Goal: Task Accomplishment & Management: Complete application form

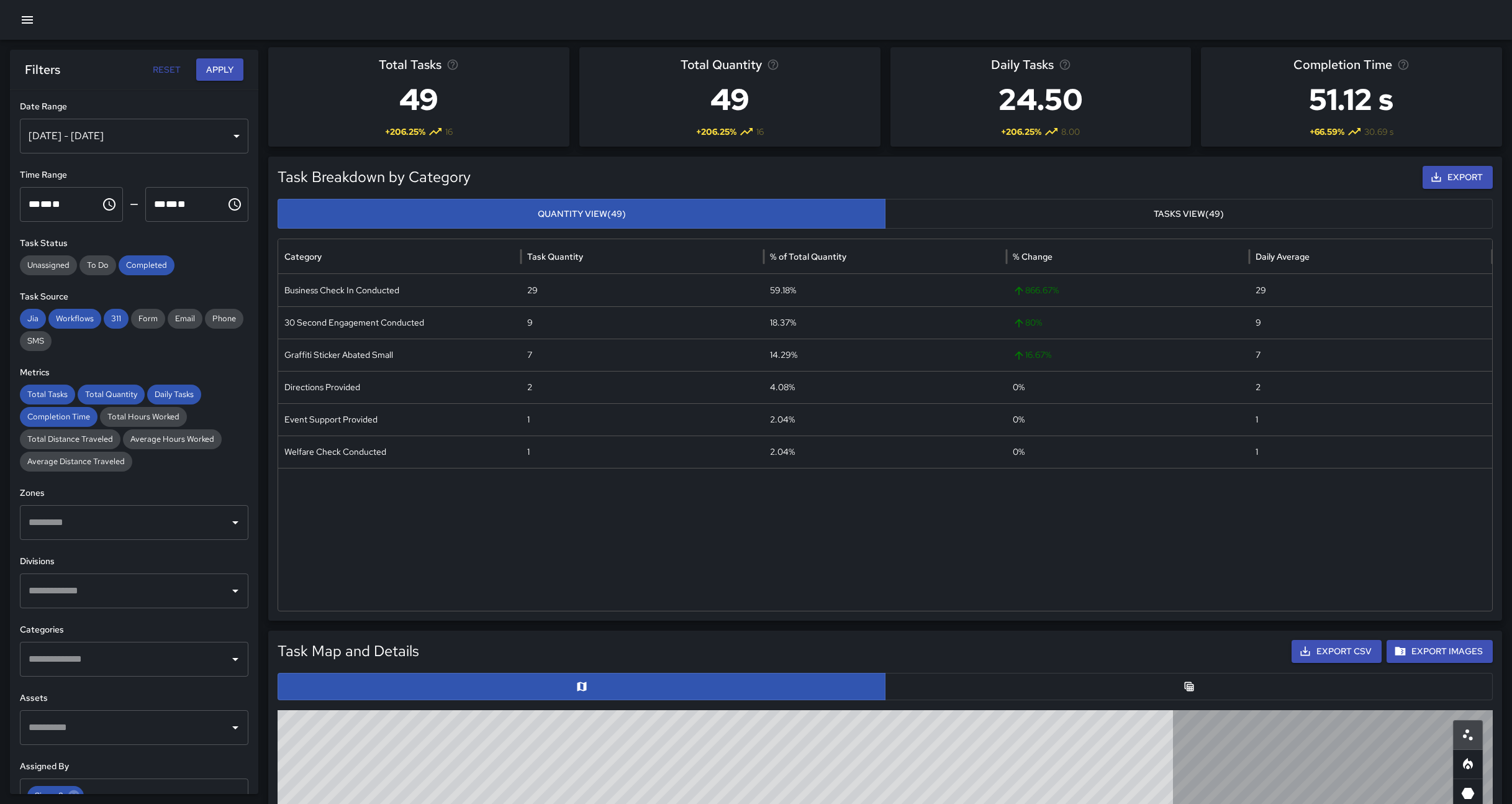
scroll to position [97, 0]
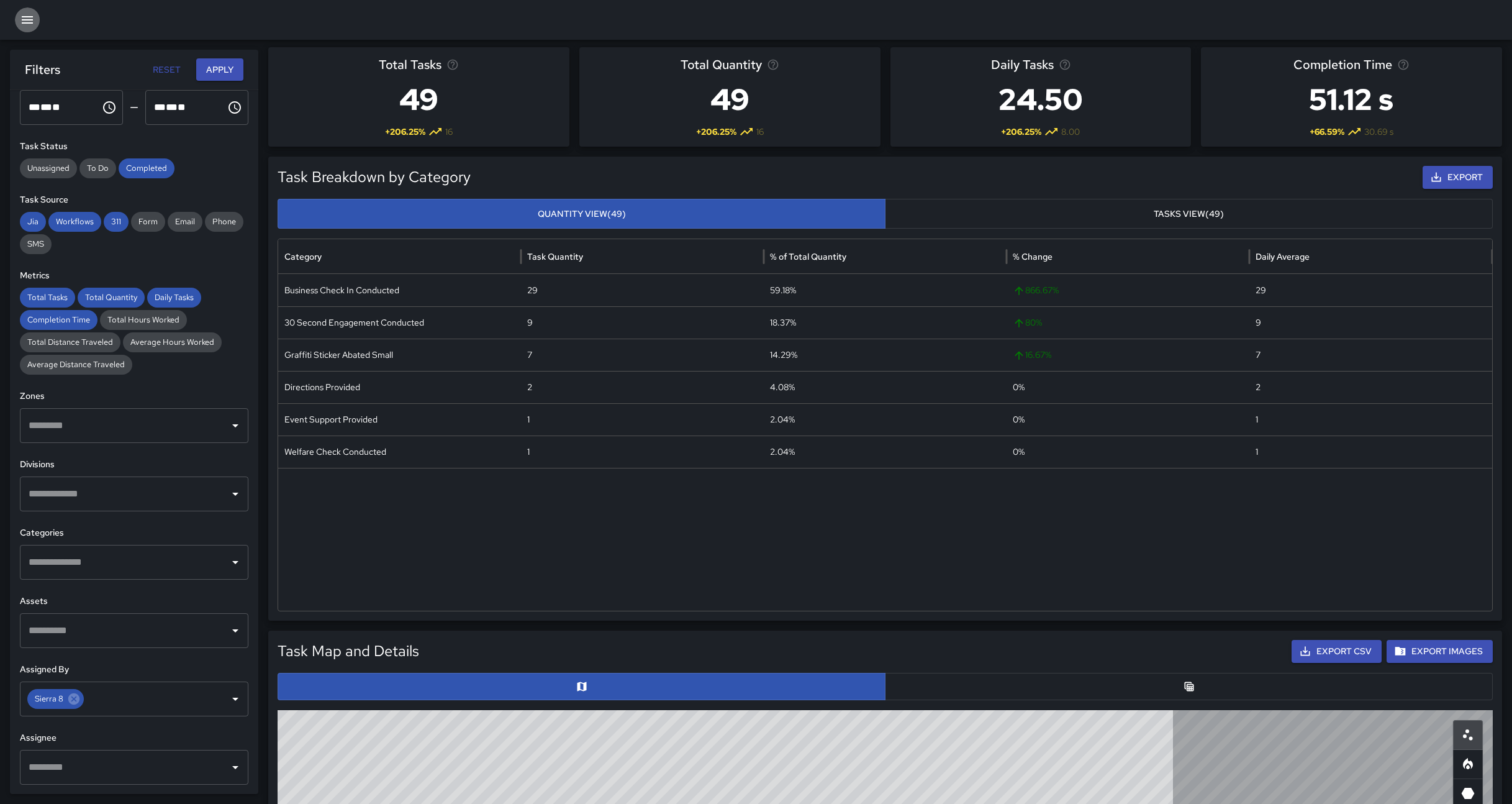
click at [27, 18] on icon "button" at bounding box center [28, 20] width 15 height 15
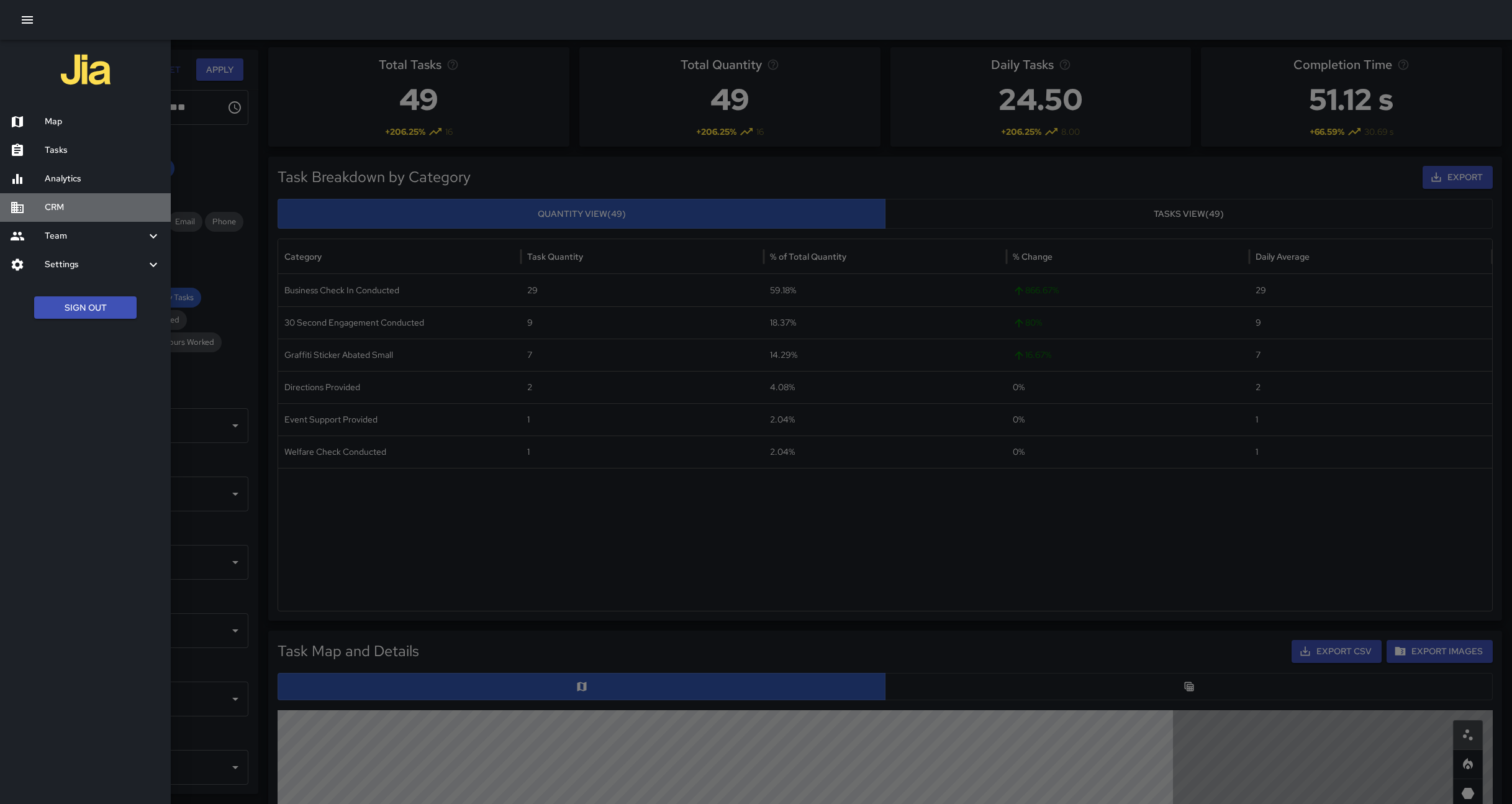
click at [63, 206] on h6 "CRM" at bounding box center [102, 208] width 116 height 14
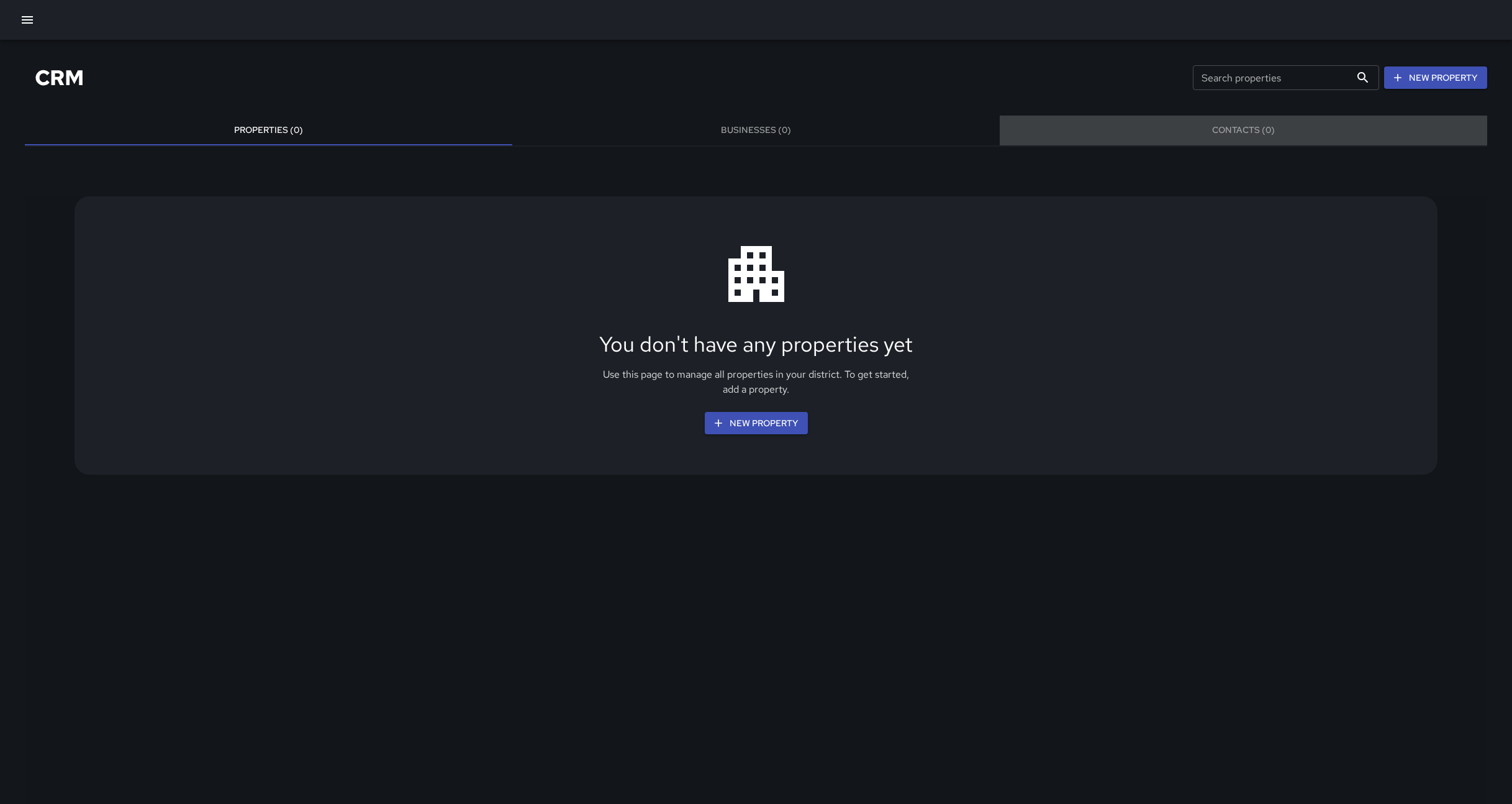
click at [1244, 132] on button "Contacts (0)" at bounding box center [1243, 130] width 487 height 30
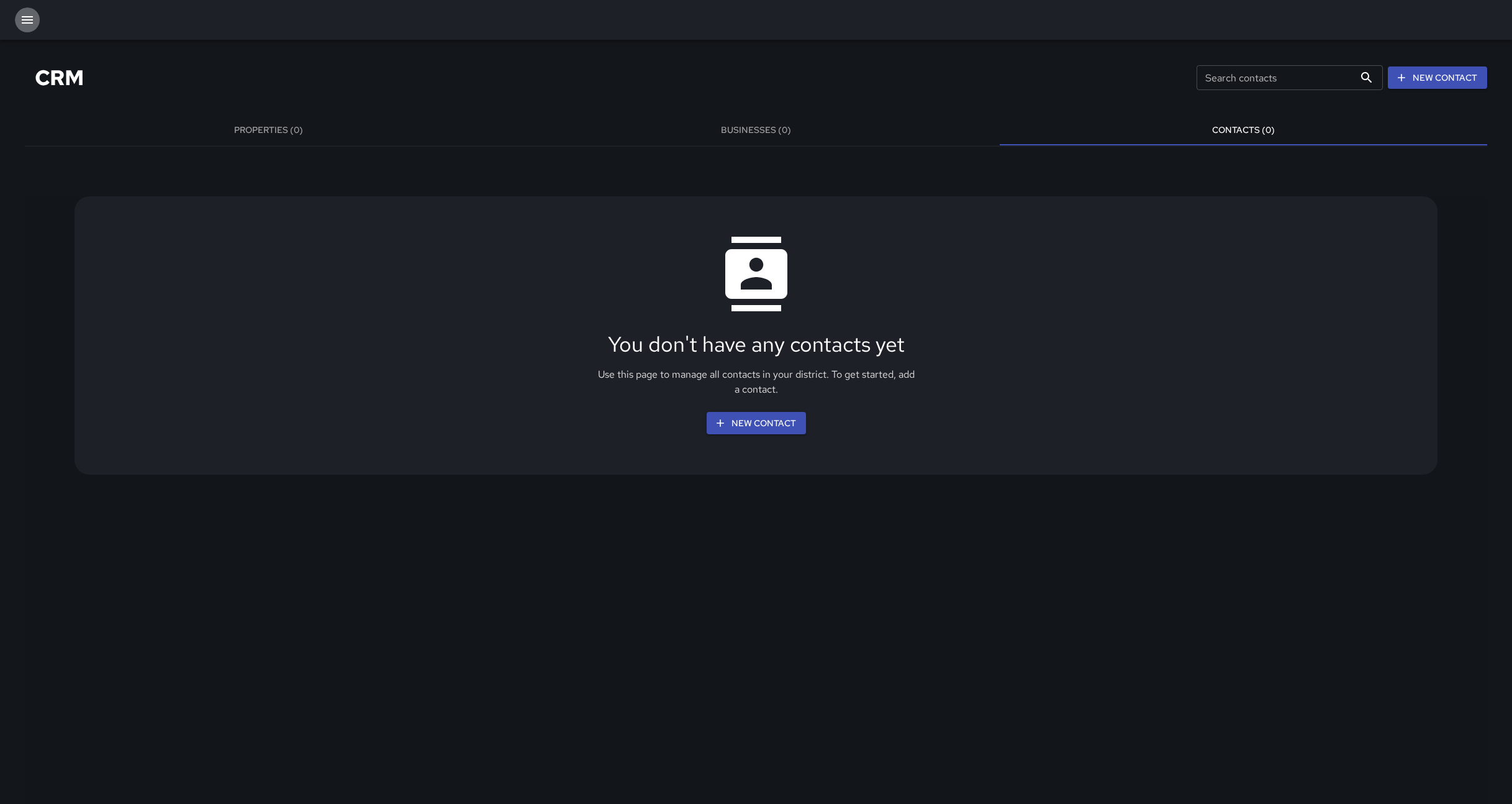
click at [30, 13] on icon "button" at bounding box center [28, 20] width 15 height 15
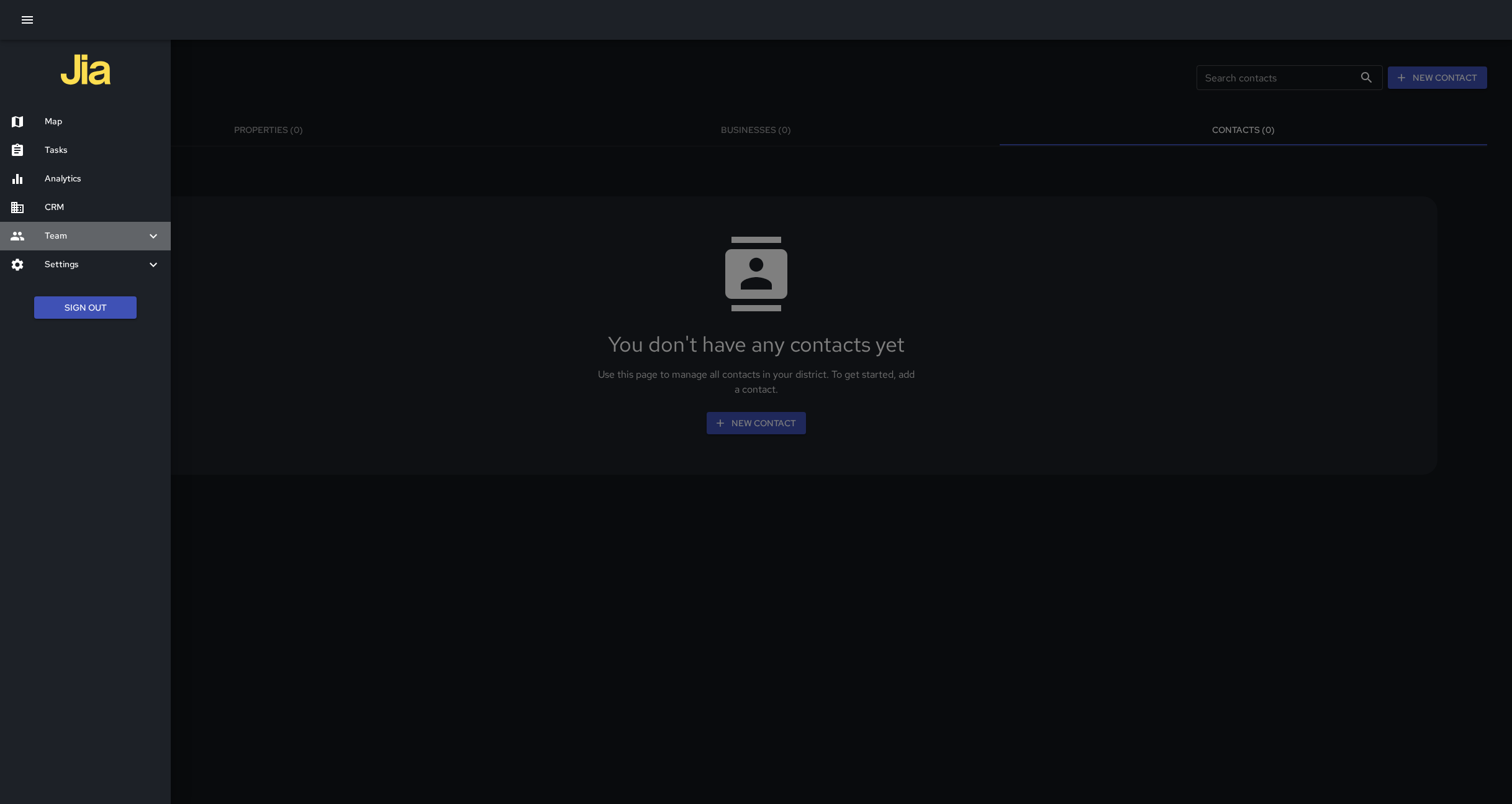
click at [98, 241] on h6 "Team" at bounding box center [95, 236] width 101 height 14
click at [66, 174] on h6 "Analytics" at bounding box center [102, 179] width 116 height 14
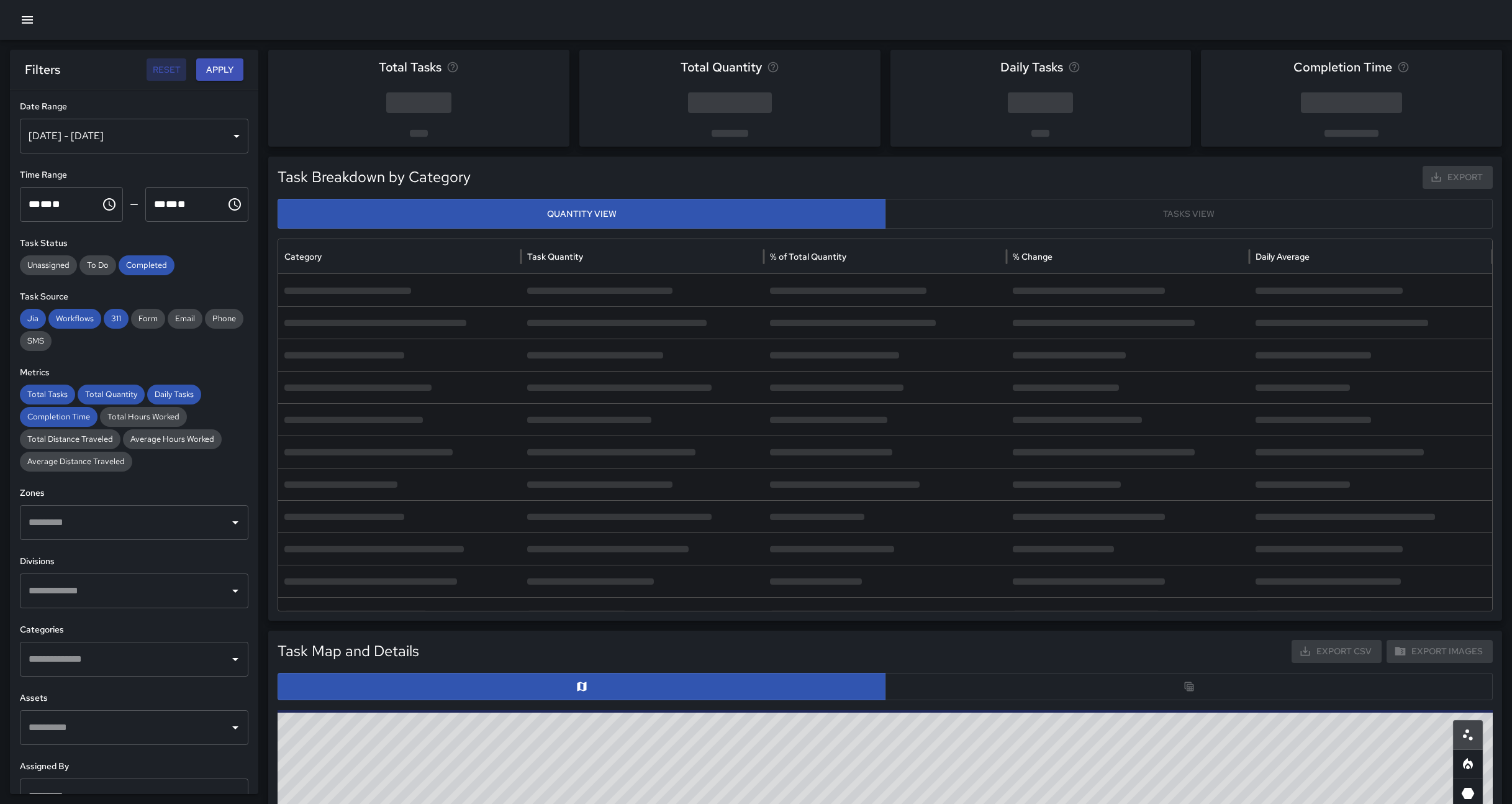
click at [163, 70] on button "Reset" at bounding box center [166, 70] width 39 height 23
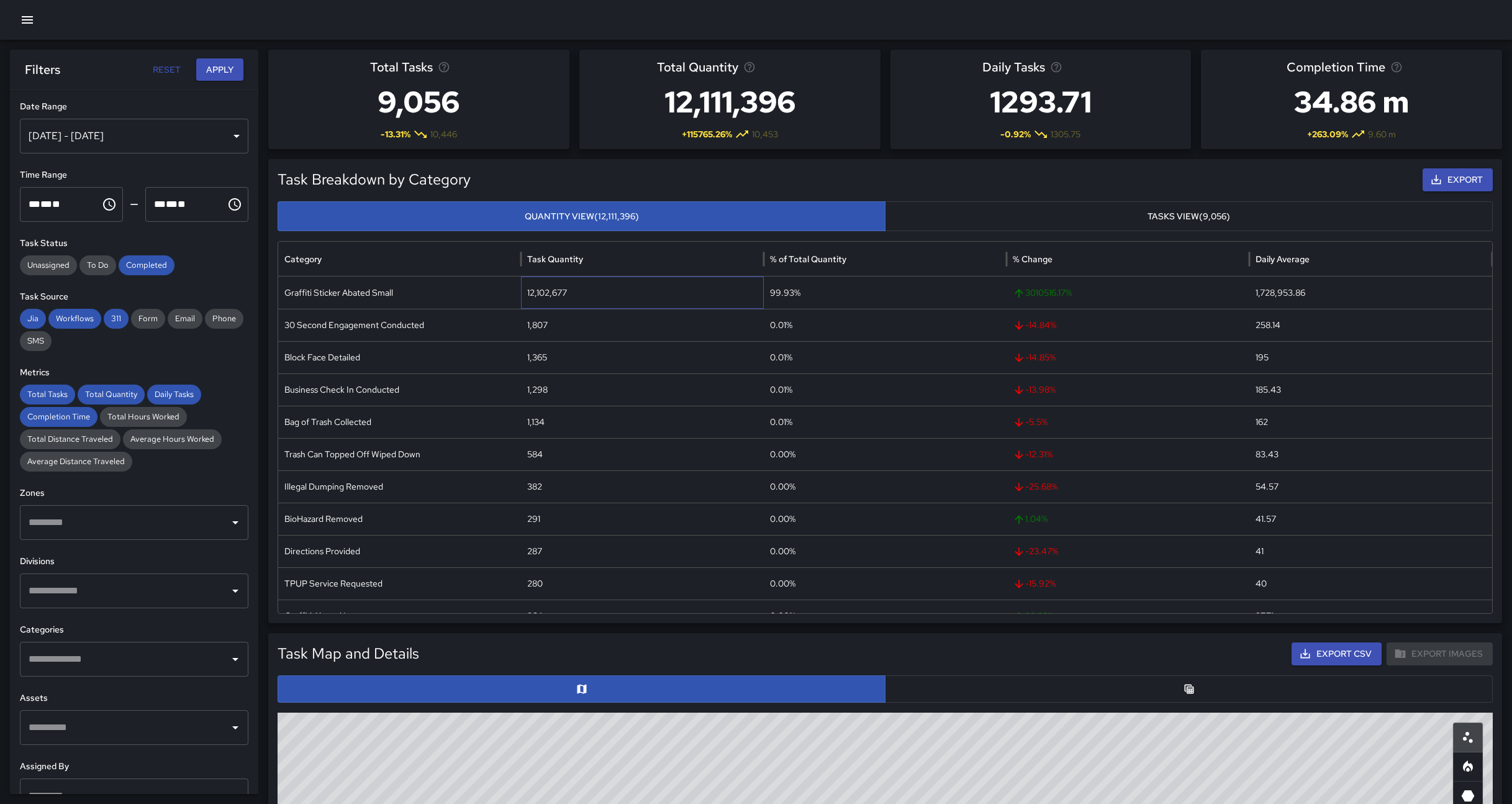
click at [547, 297] on div "12,102,677" at bounding box center [642, 293] width 243 height 33
click at [1050, 286] on span "3010516.17 %" at bounding box center [1127, 293] width 230 height 32
click at [1276, 287] on div "1,728,953.86" at bounding box center [1370, 293] width 243 height 33
click at [393, 290] on div "Graffiti Sticker Abated Small" at bounding box center [399, 293] width 243 height 33
click at [361, 289] on div "Graffiti Sticker Abated Small" at bounding box center [399, 293] width 243 height 33
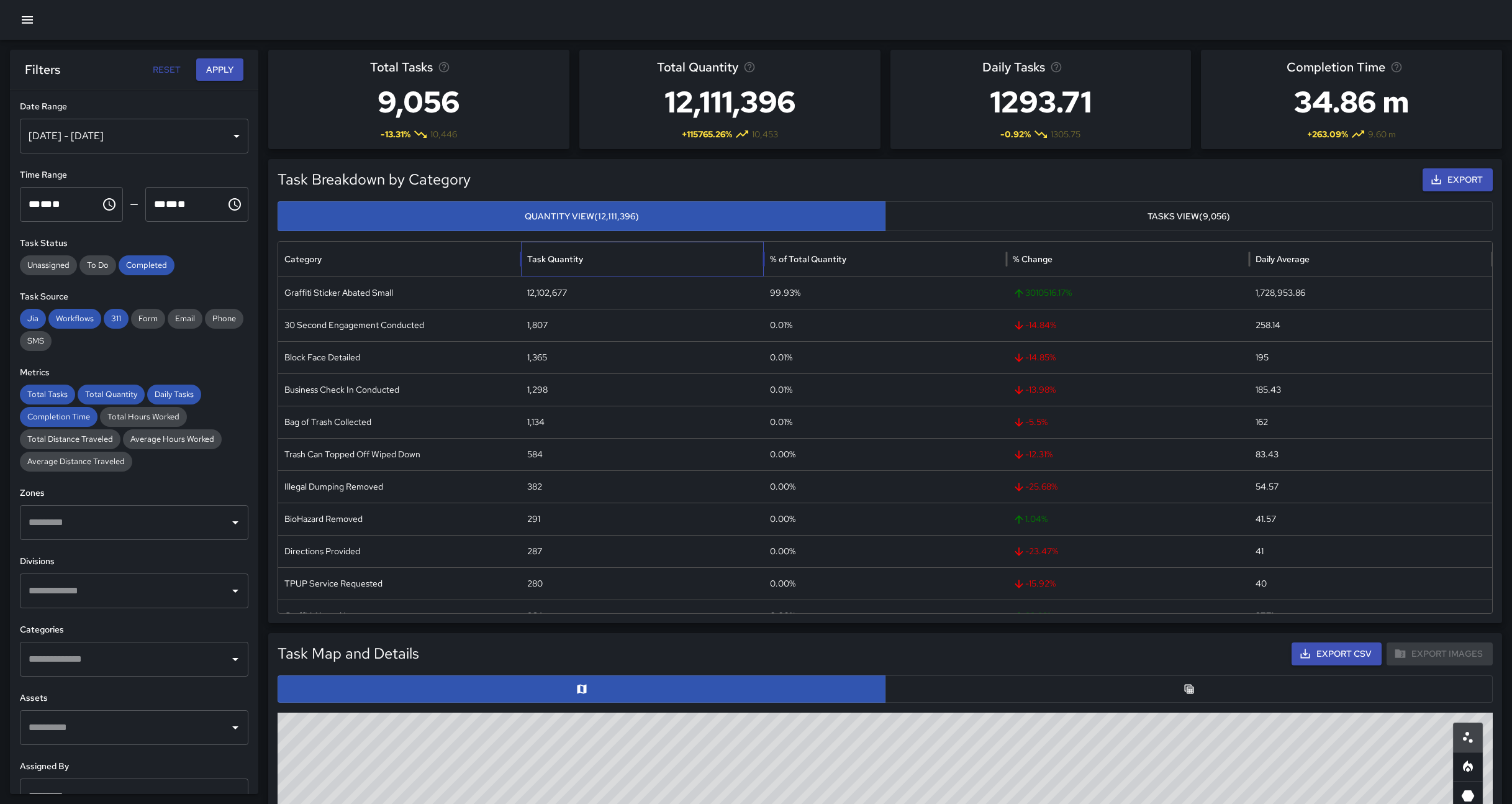
click at [574, 248] on div "Task Quantity" at bounding box center [642, 258] width 230 height 34
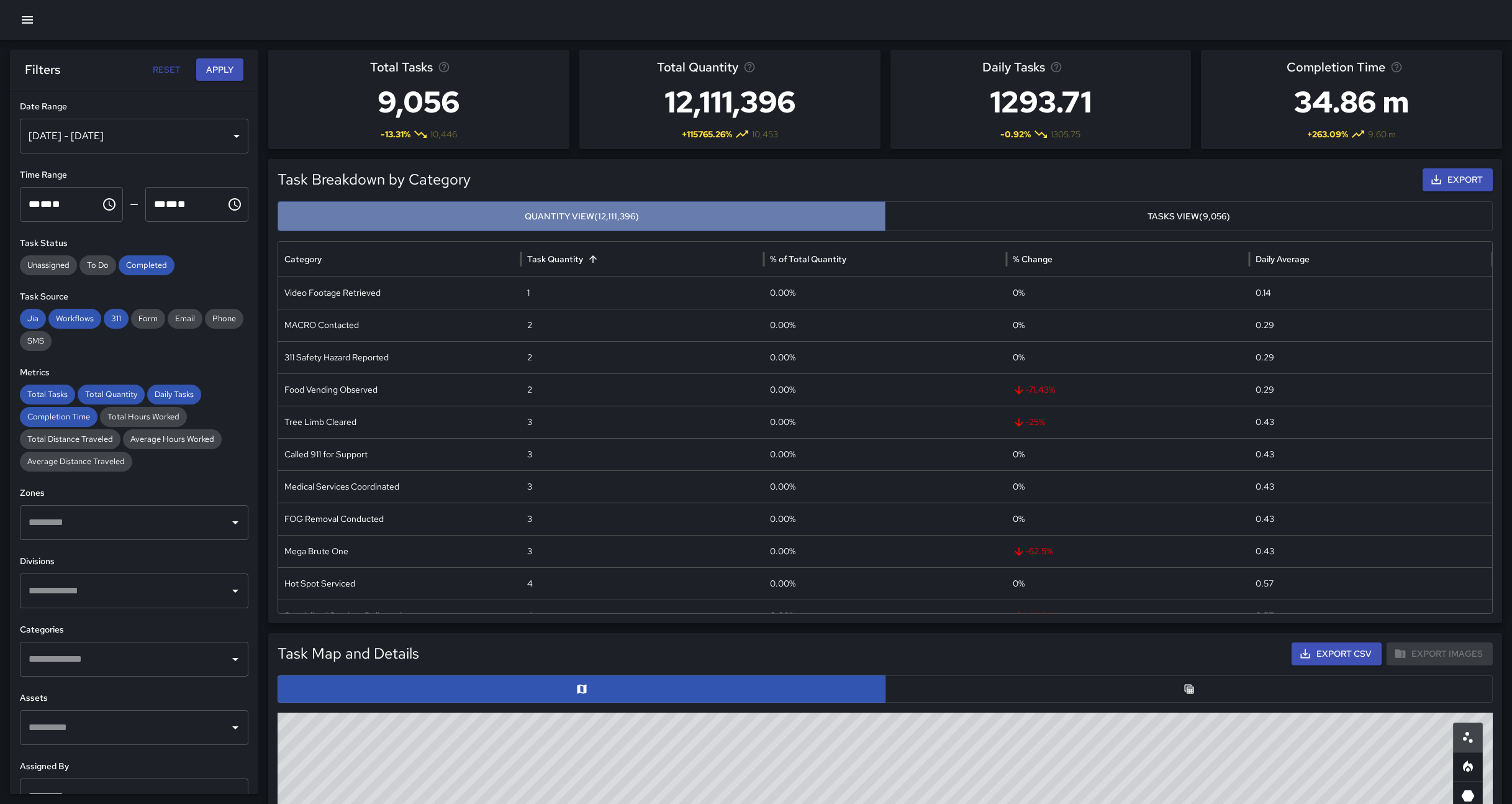
click at [569, 215] on button "Quantity View (12,111,396)" at bounding box center [582, 216] width 608 height 31
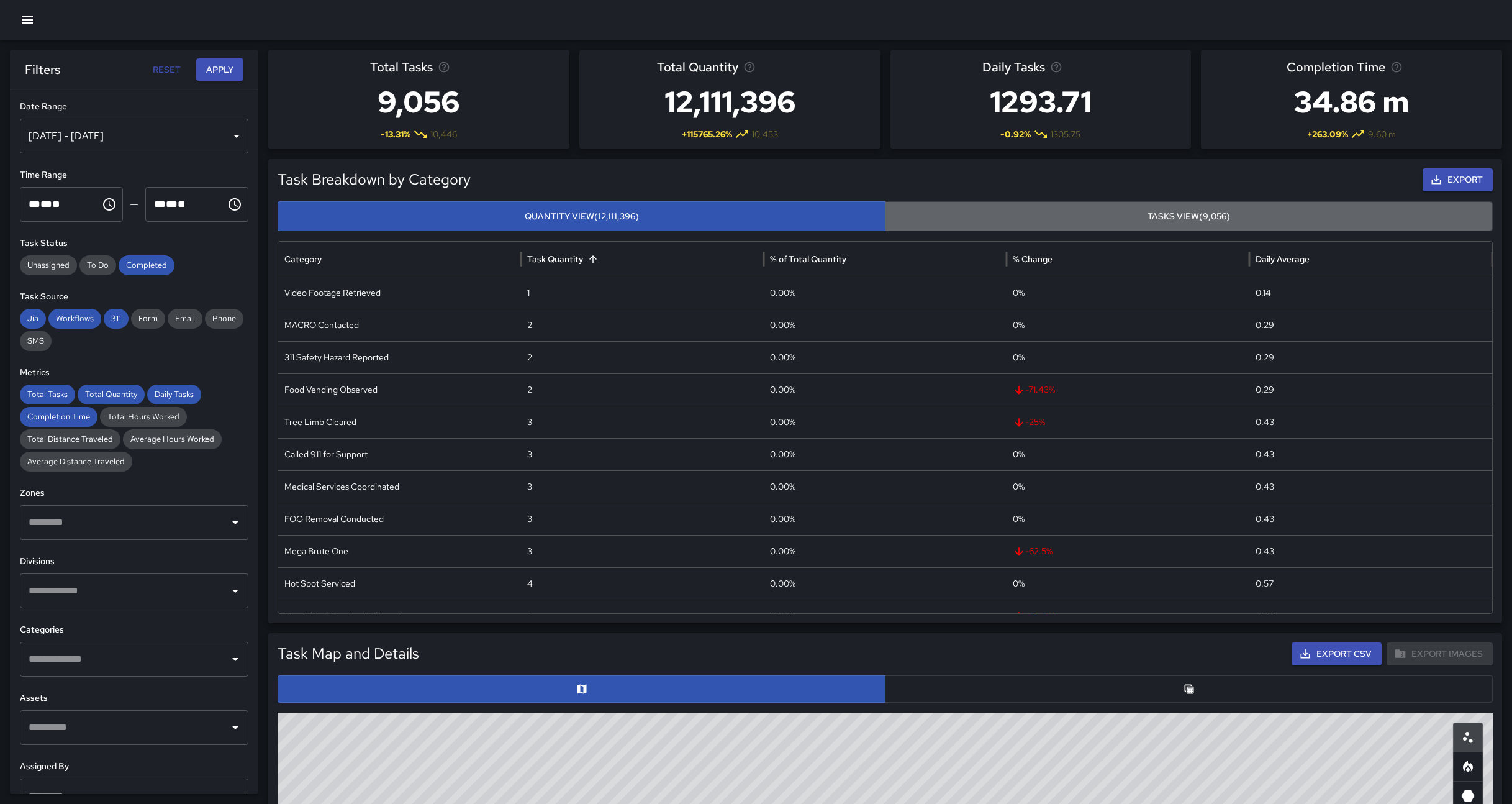
click at [1078, 214] on button "Tasks View (9,056)" at bounding box center [1189, 216] width 608 height 31
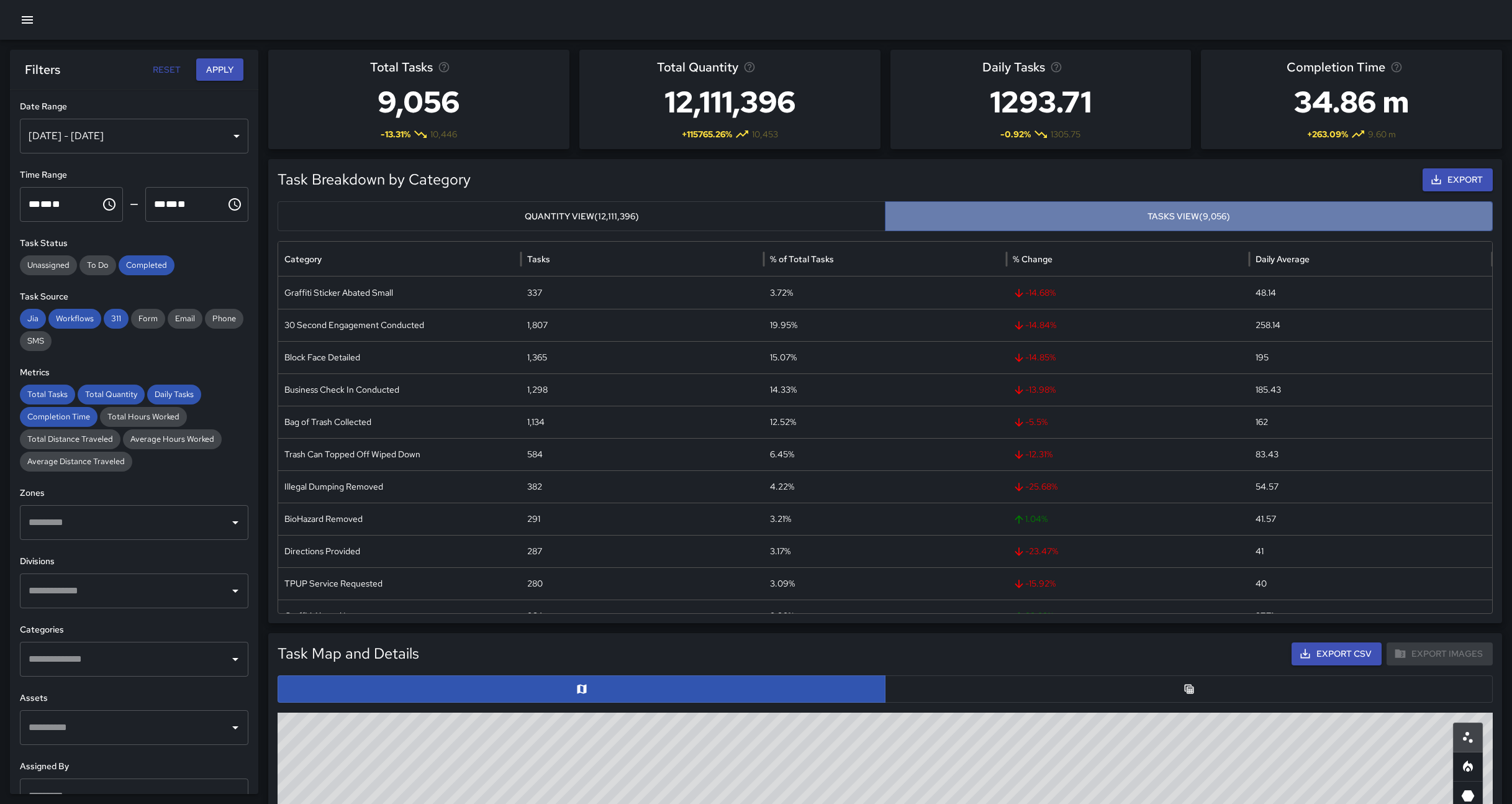
click at [1035, 211] on button "Tasks View (9,056)" at bounding box center [1189, 216] width 608 height 31
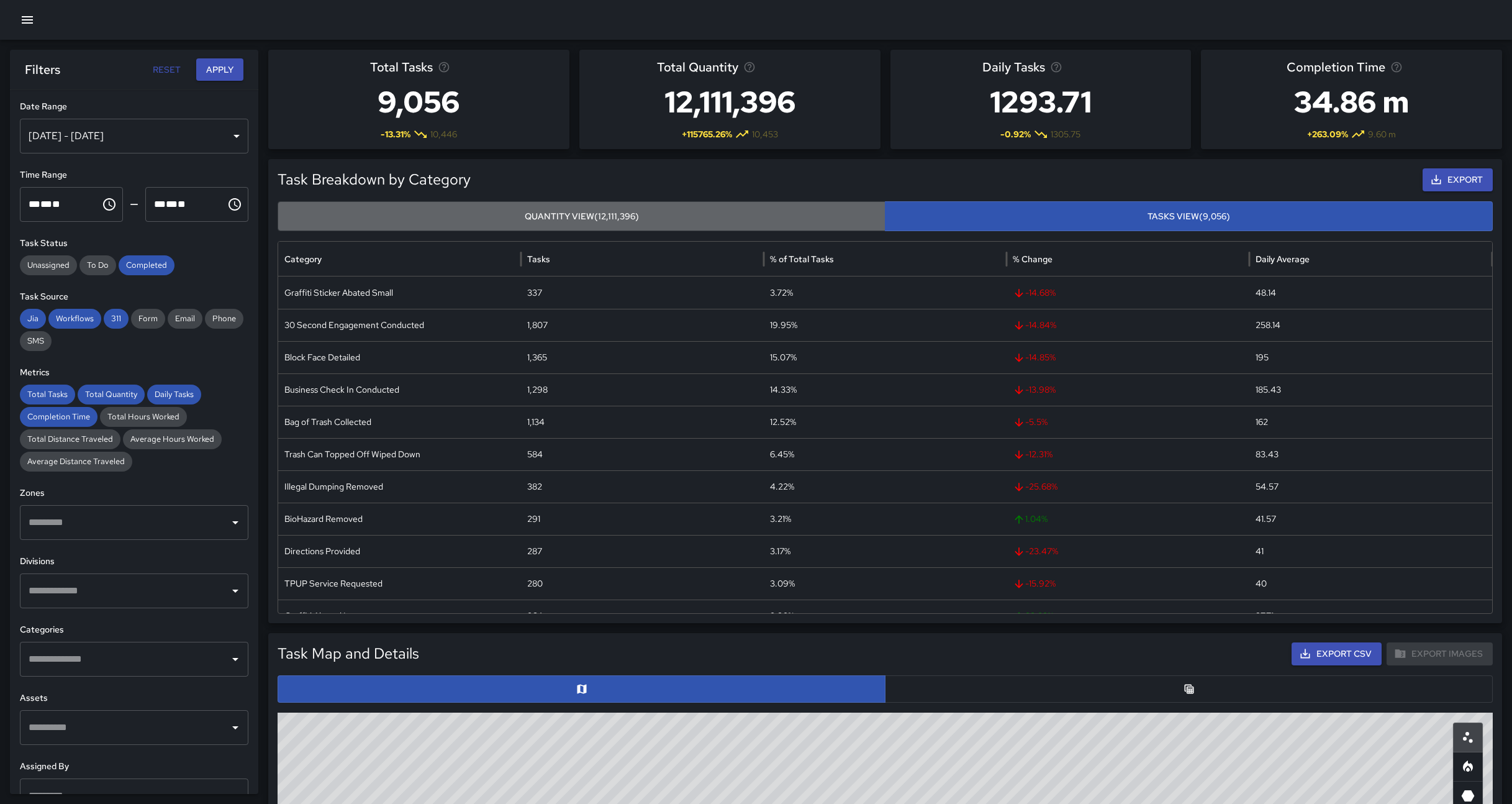
click at [730, 206] on button "Quantity View (12,111,396)" at bounding box center [582, 216] width 608 height 31
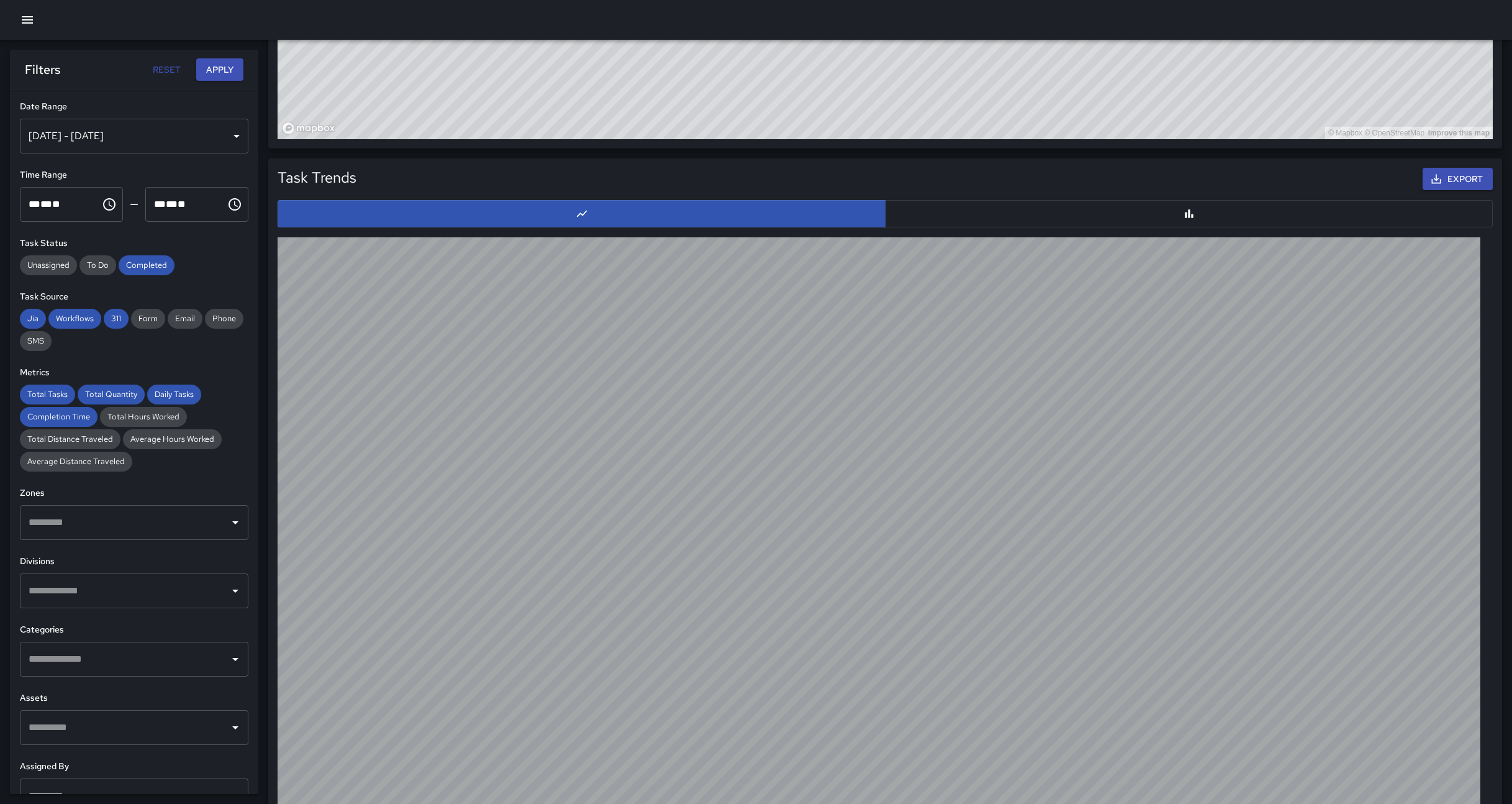
click at [22, 27] on icon "button" at bounding box center [28, 20] width 15 height 15
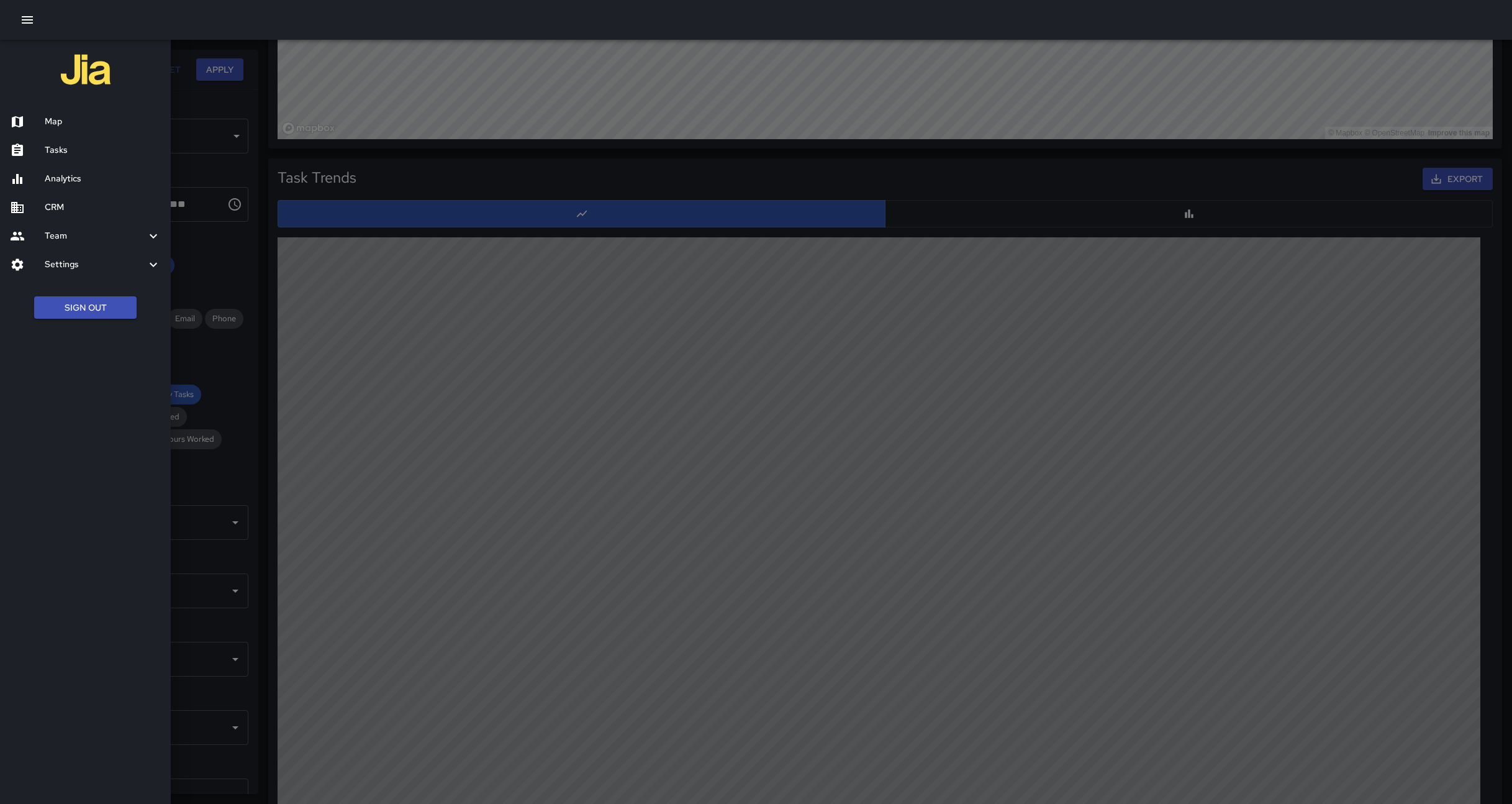
click at [84, 255] on div "Settings" at bounding box center [85, 265] width 171 height 29
click at [85, 322] on h6 "Divisions and Categories" at bounding box center [102, 327] width 116 height 14
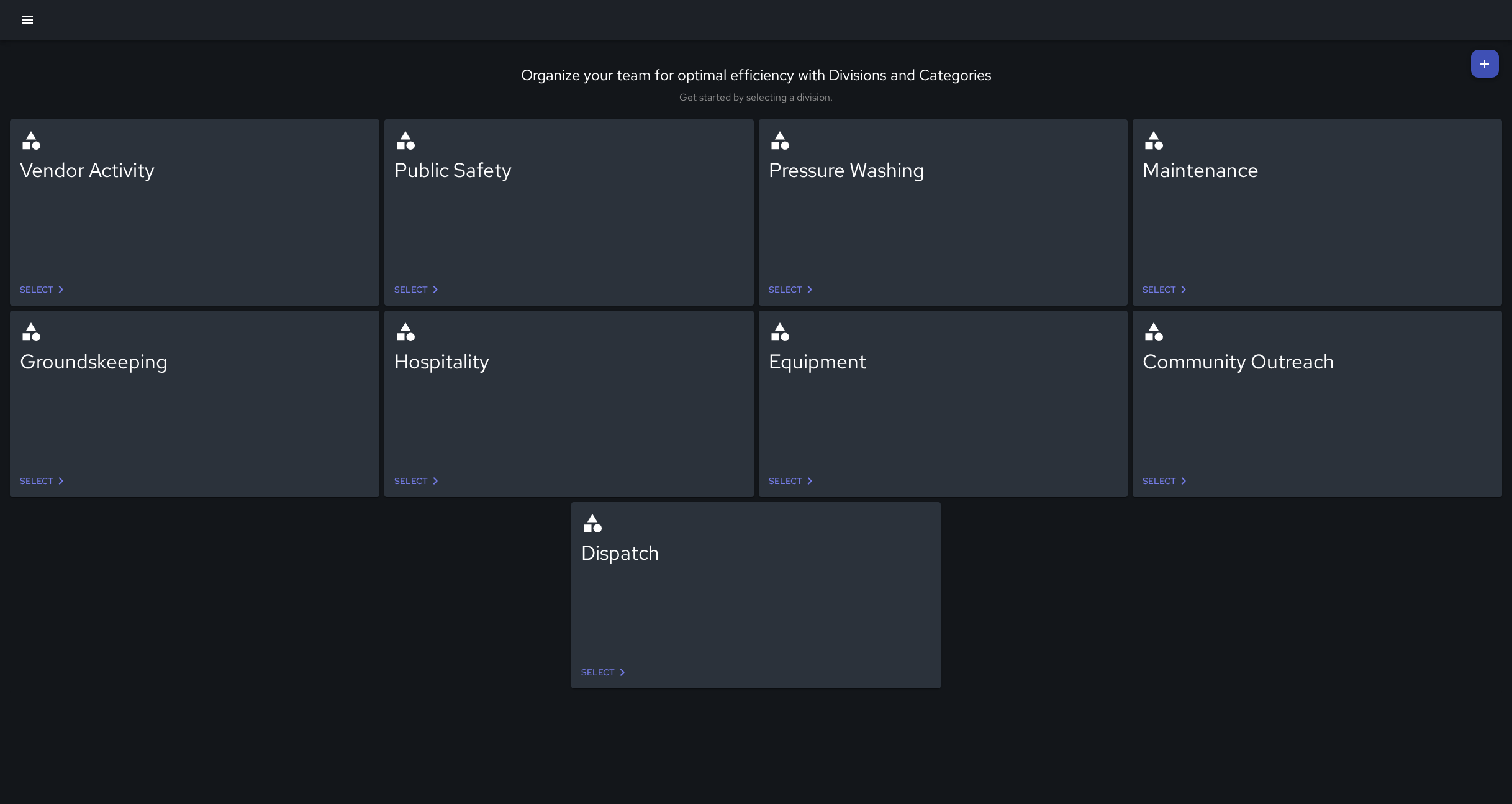
click at [1483, 58] on icon at bounding box center [1484, 64] width 15 height 15
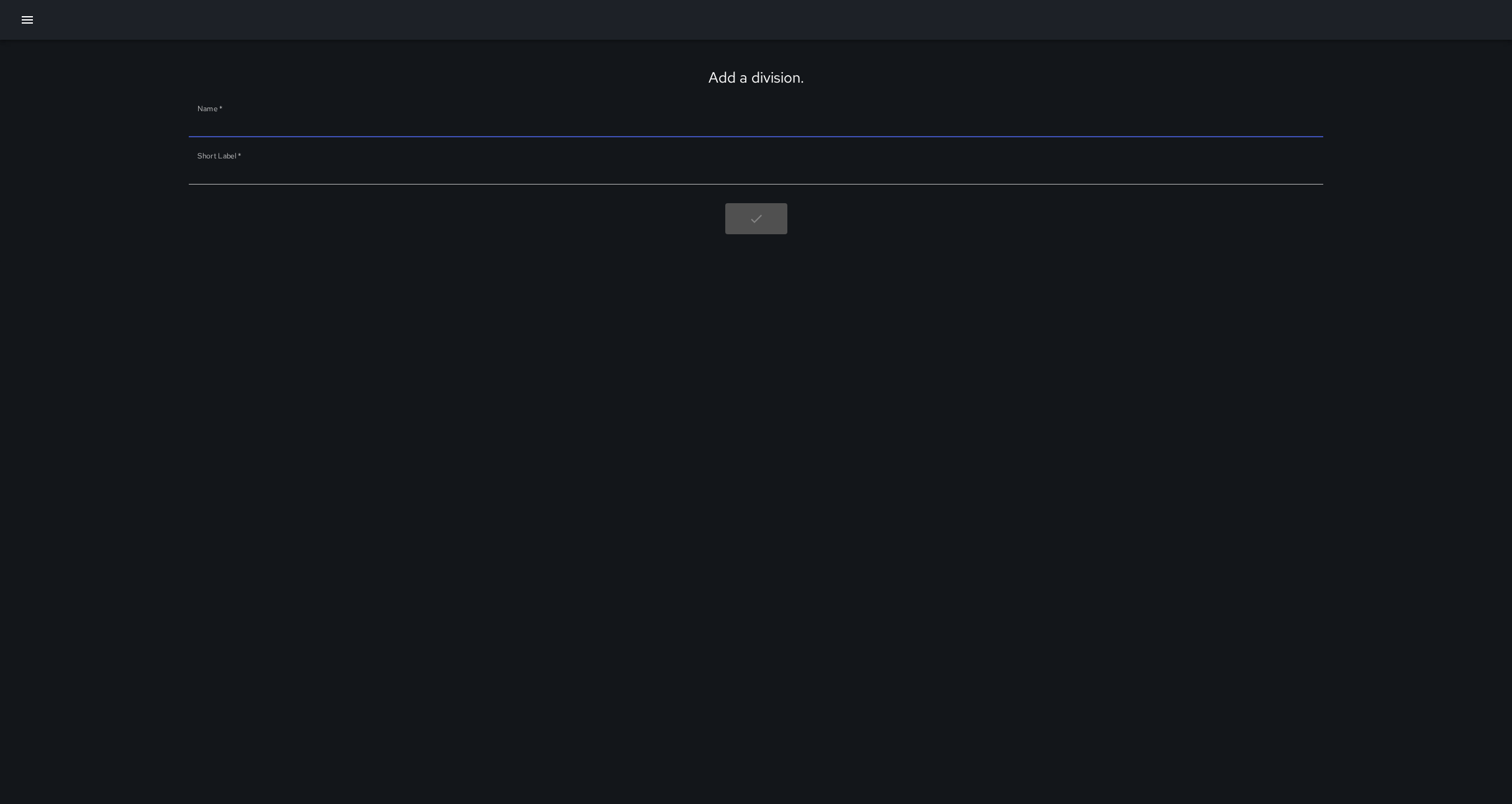
click at [213, 119] on input "Name   *" at bounding box center [755, 127] width 1133 height 20
click at [9, 24] on div at bounding box center [756, 19] width 1512 height 40
click at [25, 15] on icon "button" at bounding box center [28, 20] width 15 height 15
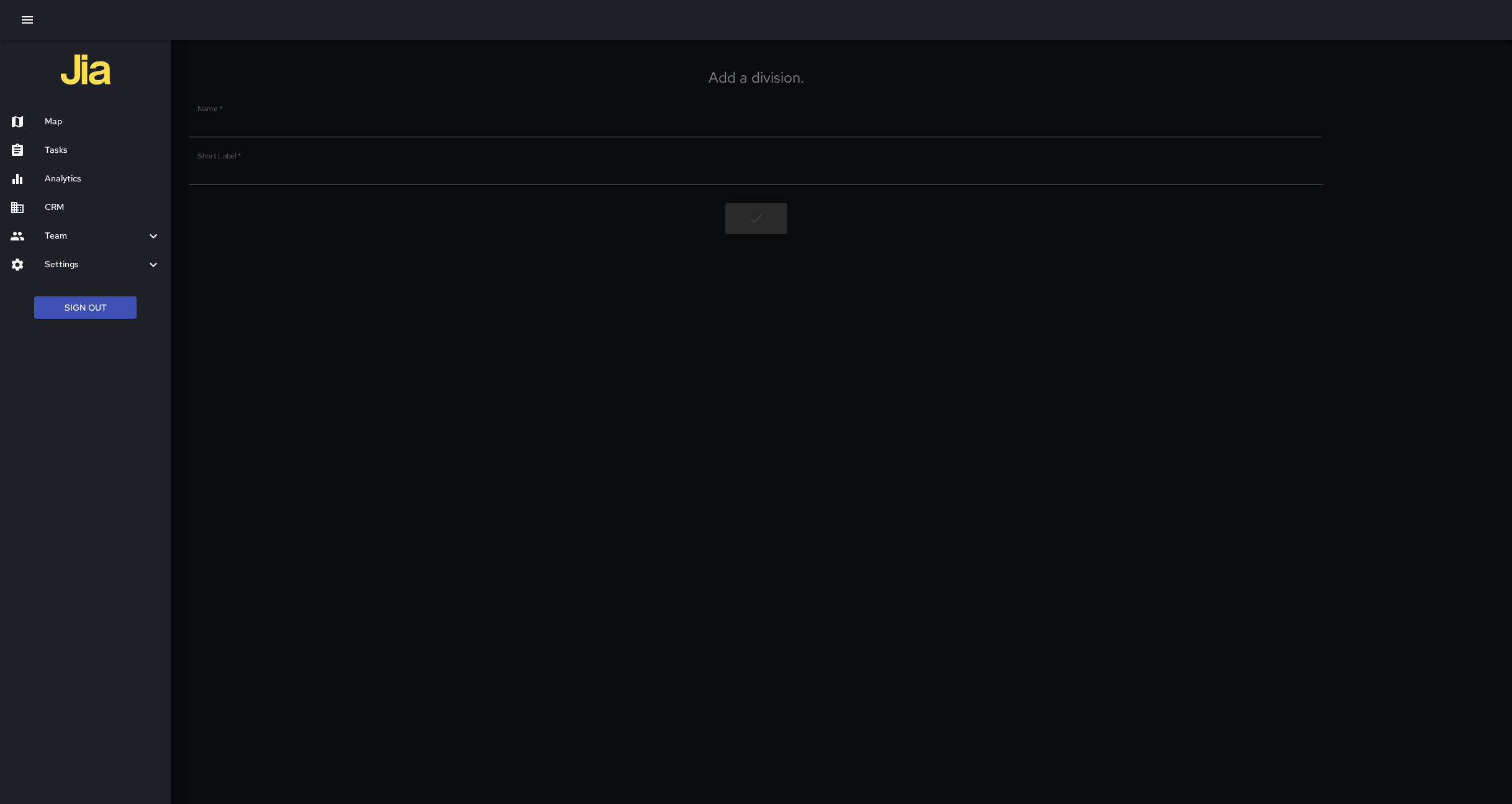
click at [118, 262] on h6 "Settings" at bounding box center [95, 265] width 101 height 14
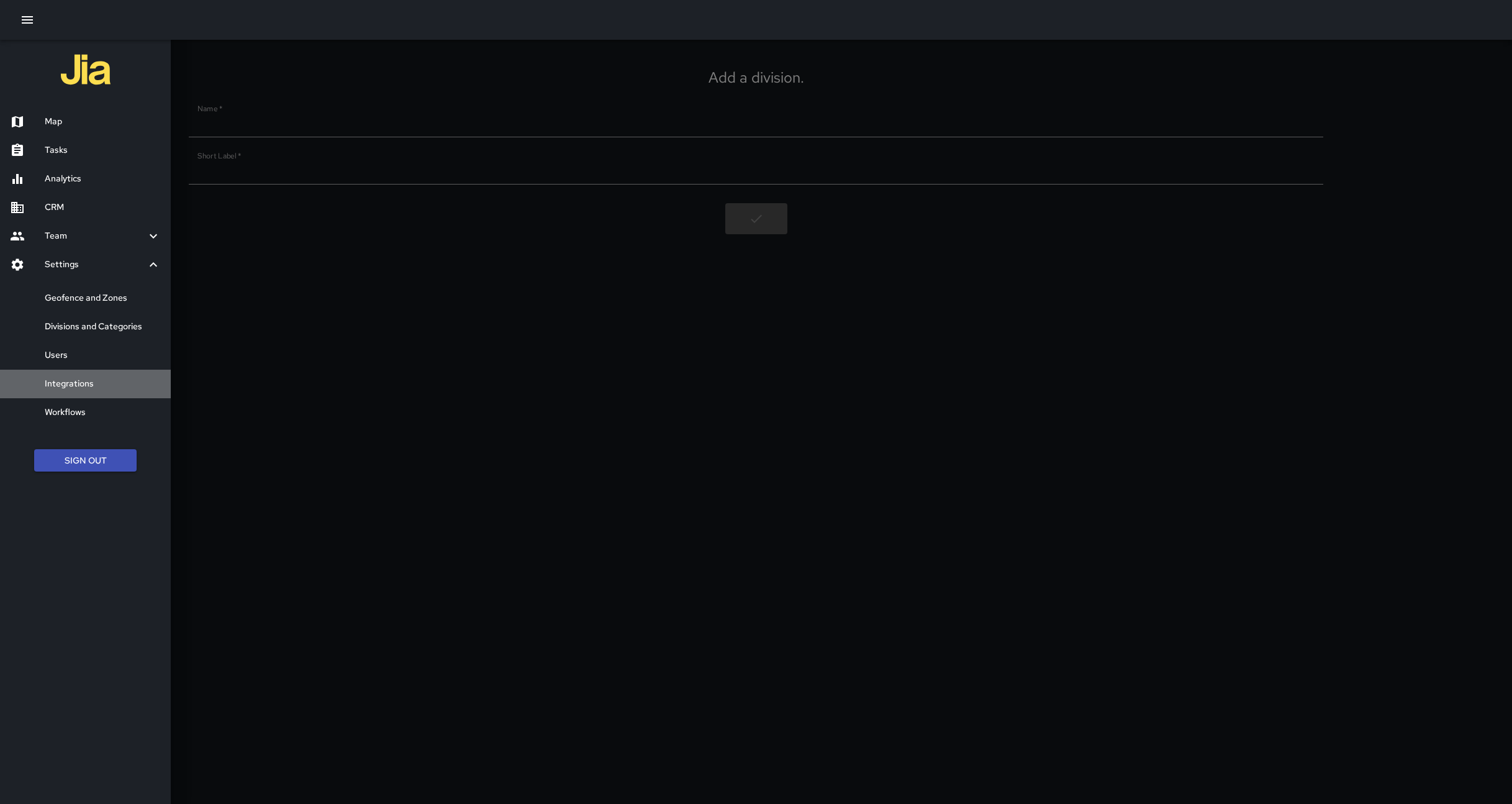
click at [68, 388] on h6 "Integrations" at bounding box center [102, 384] width 116 height 14
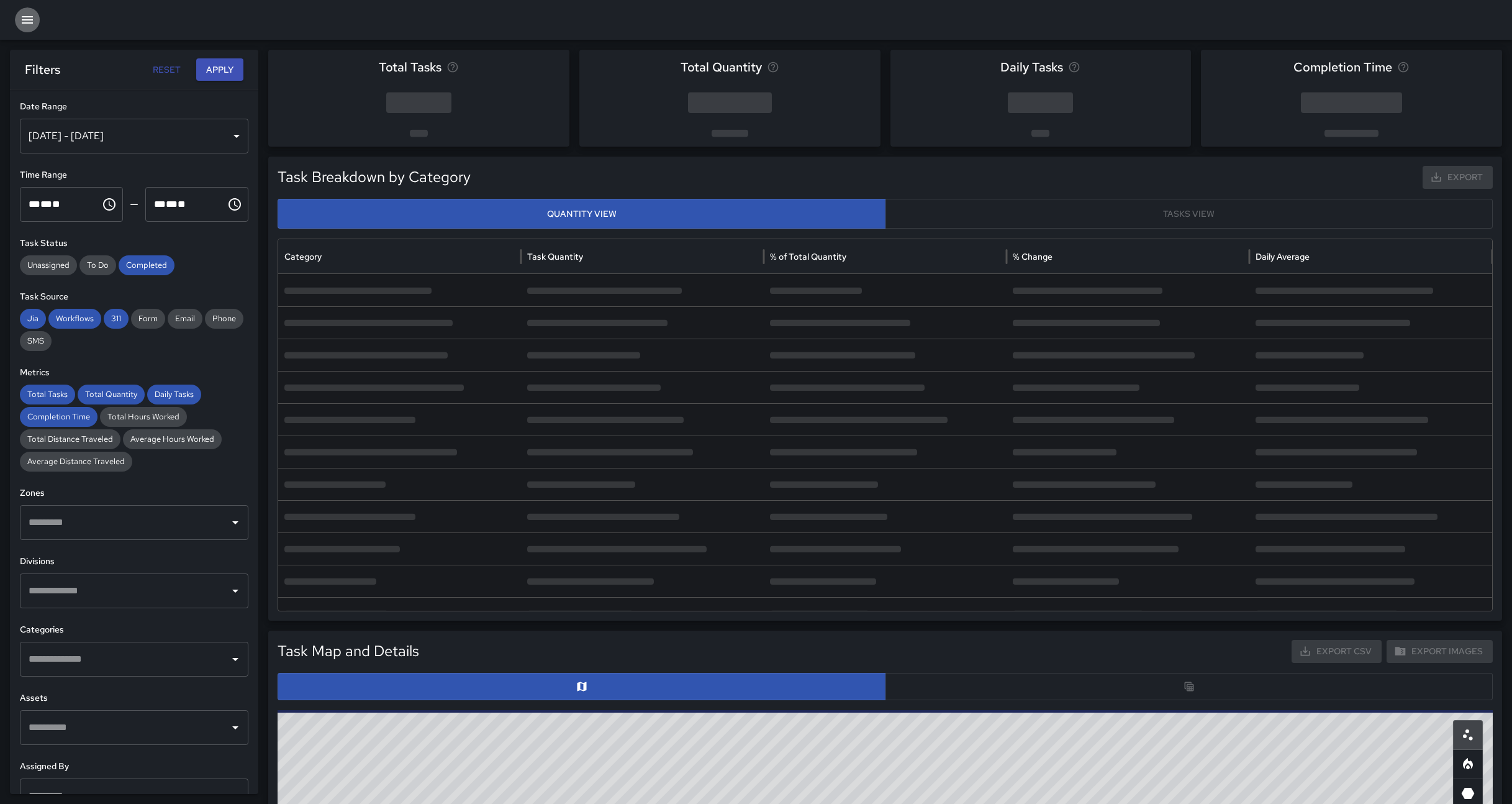
click at [26, 24] on icon "button" at bounding box center [28, 20] width 15 height 15
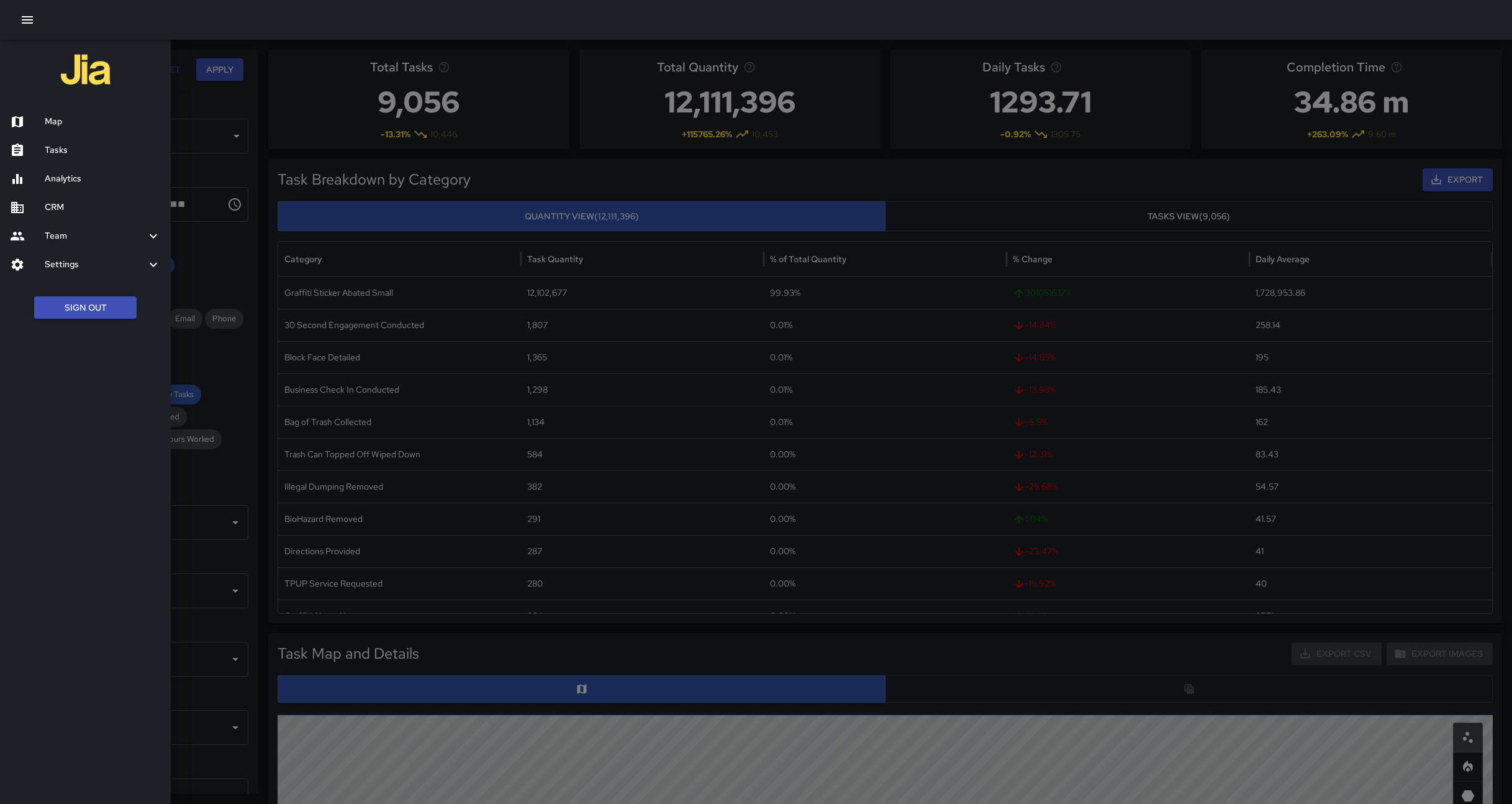
click at [73, 118] on h6 "Map" at bounding box center [102, 122] width 116 height 14
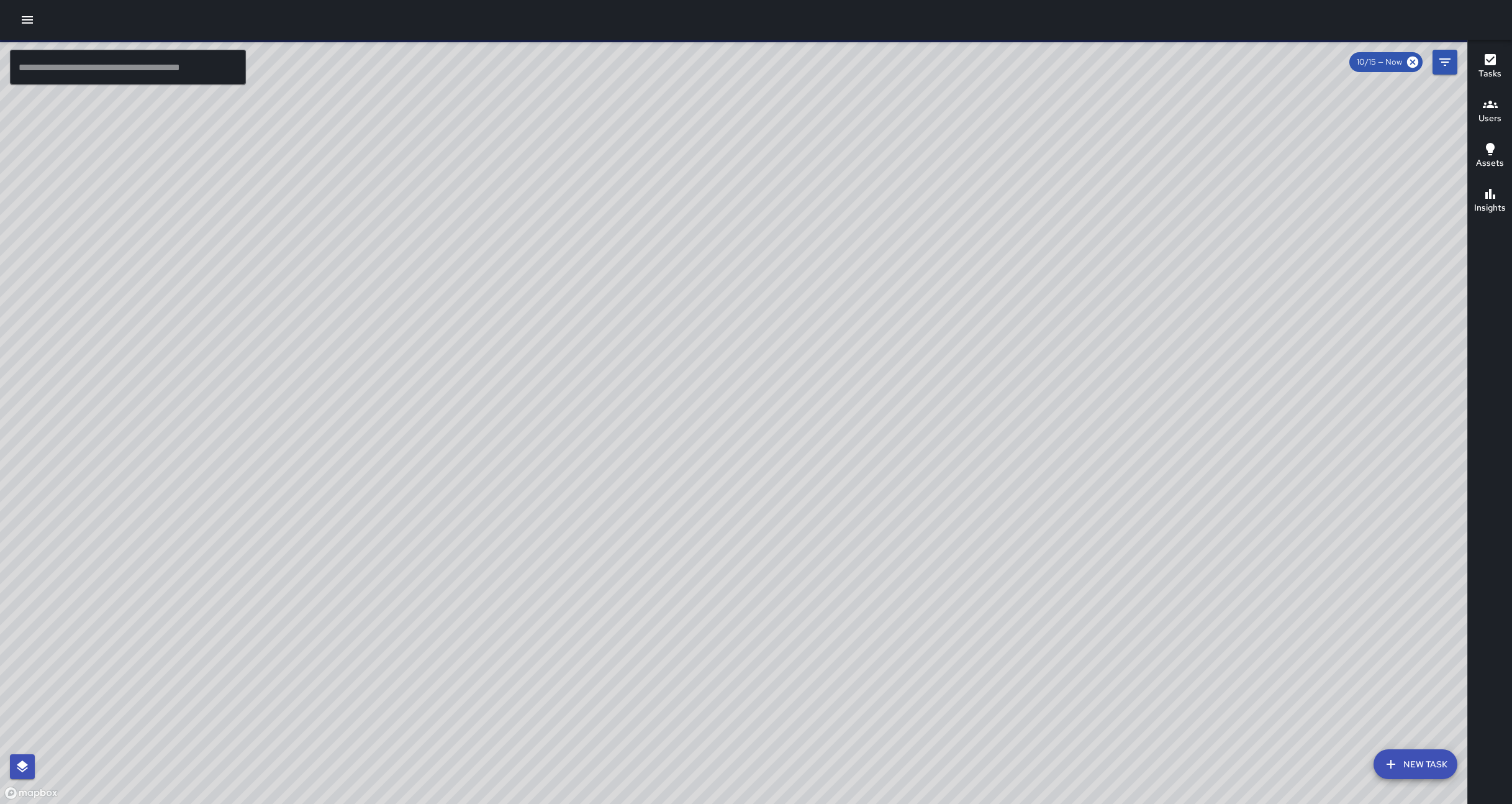
click at [15, 770] on icon "button" at bounding box center [23, 766] width 15 height 15
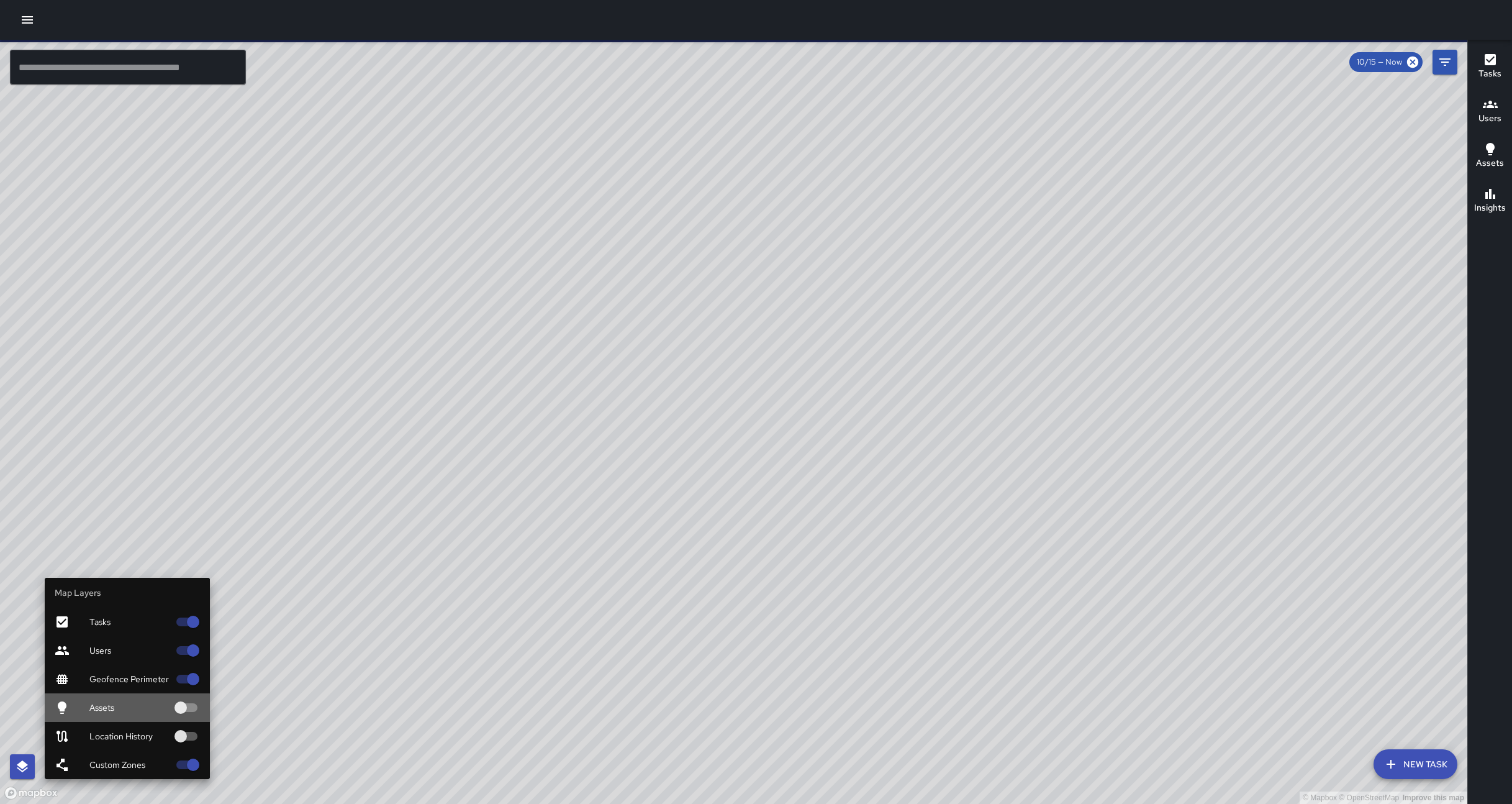
click at [121, 712] on span "Assets" at bounding box center [129, 707] width 80 height 13
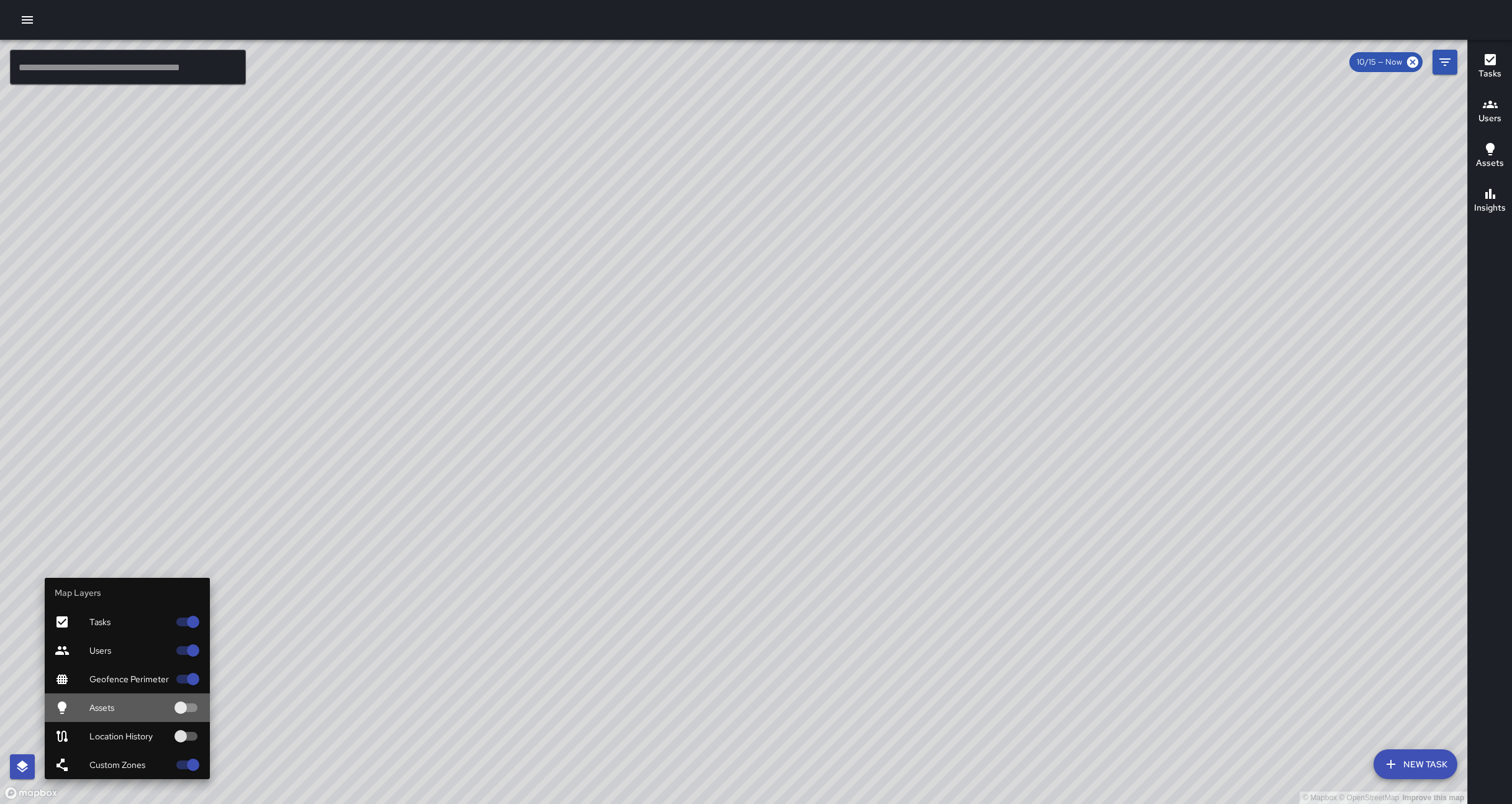
click at [121, 712] on span "Assets" at bounding box center [129, 707] width 80 height 13
click at [23, 766] on icon "button" at bounding box center [23, 766] width 11 height 12
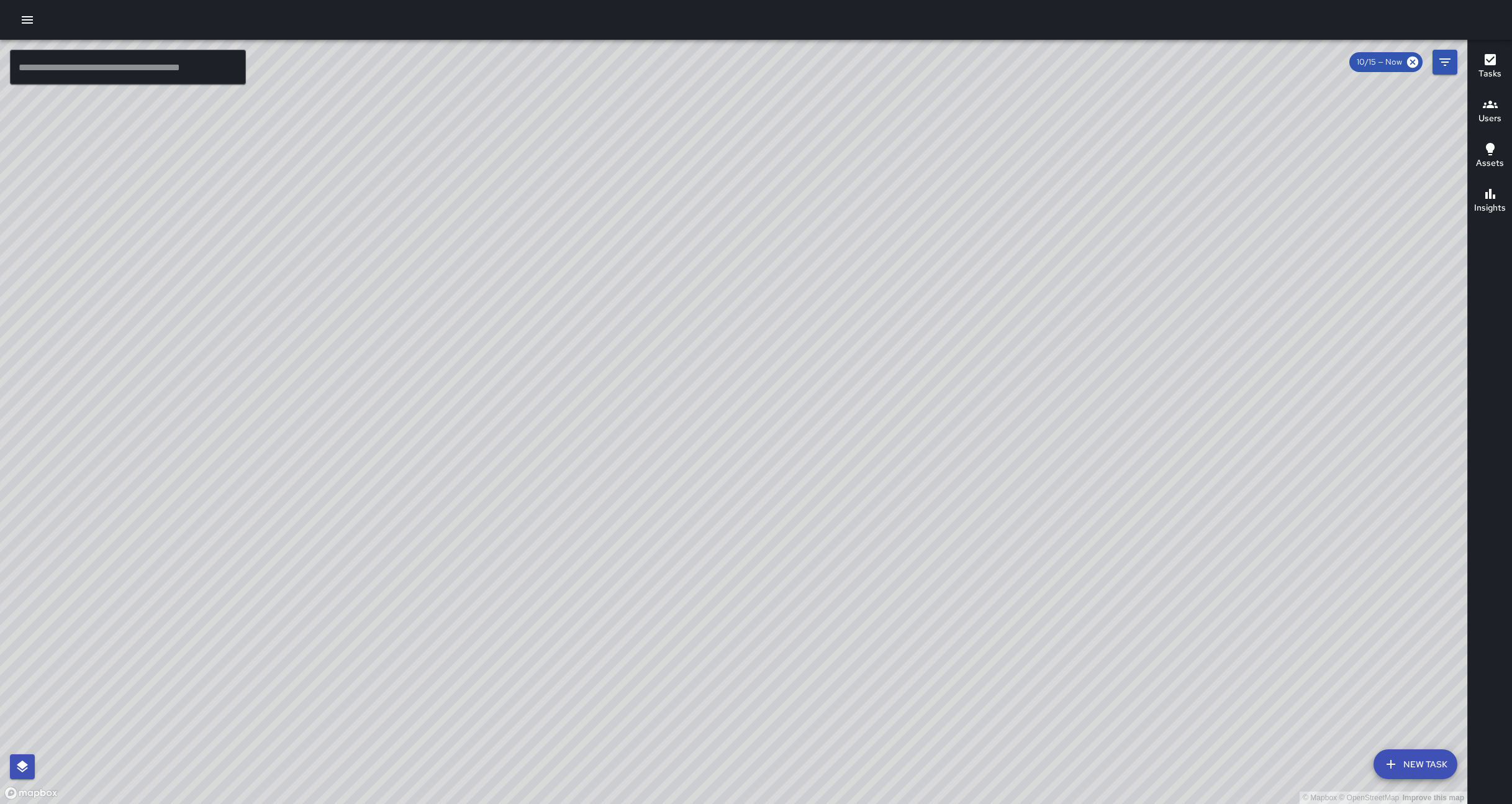
click at [27, 16] on icon "button" at bounding box center [28, 20] width 11 height 8
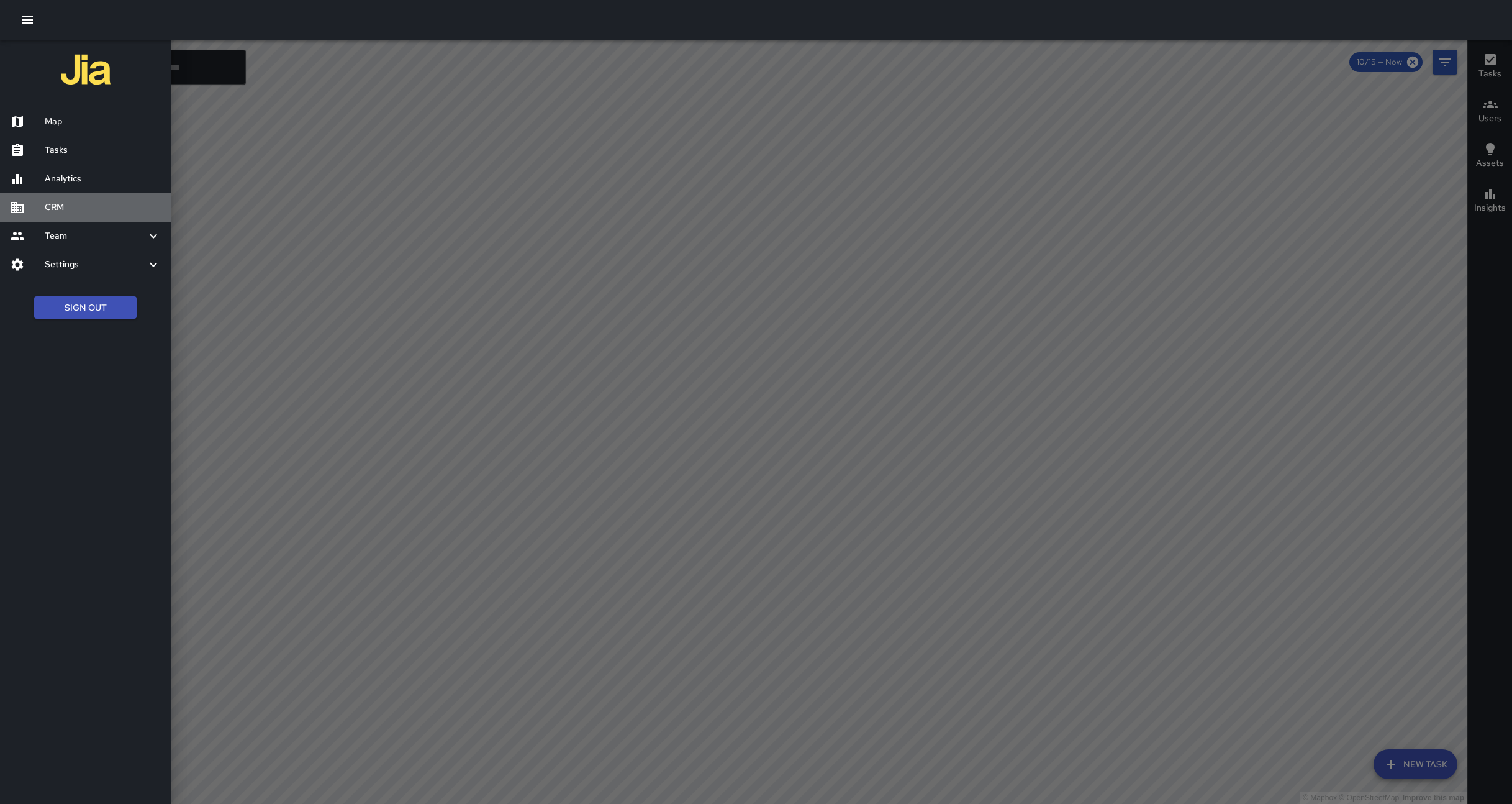
click at [70, 214] on h6 "CRM" at bounding box center [102, 208] width 116 height 14
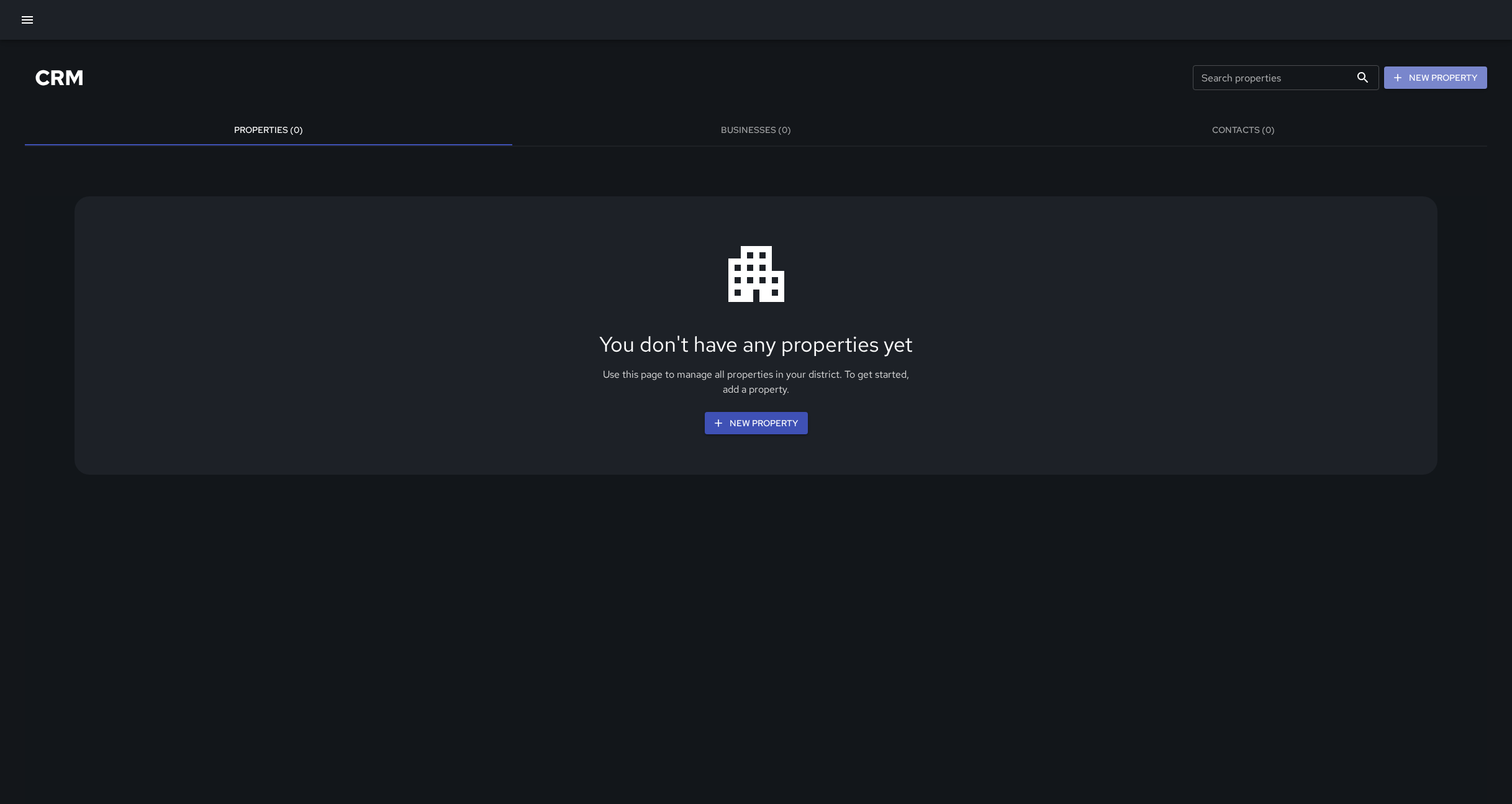
click at [1442, 73] on button "New Property" at bounding box center [1436, 78] width 103 height 23
